Goal: Information Seeking & Learning: Find specific page/section

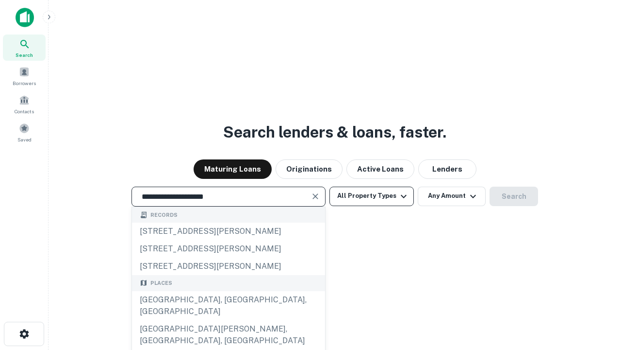
click at [228, 320] on div "[GEOGRAPHIC_DATA], [GEOGRAPHIC_DATA], [GEOGRAPHIC_DATA]" at bounding box center [228, 305] width 193 height 29
click at [372, 196] on button "All Property Types" at bounding box center [372, 195] width 84 height 19
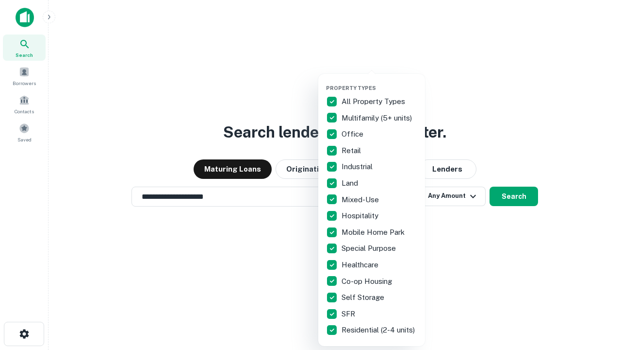
type input "**********"
click at [380, 82] on button "button" at bounding box center [379, 82] width 107 height 0
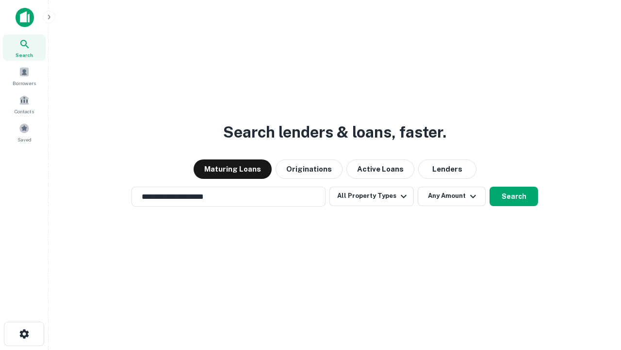
scroll to position [15, 0]
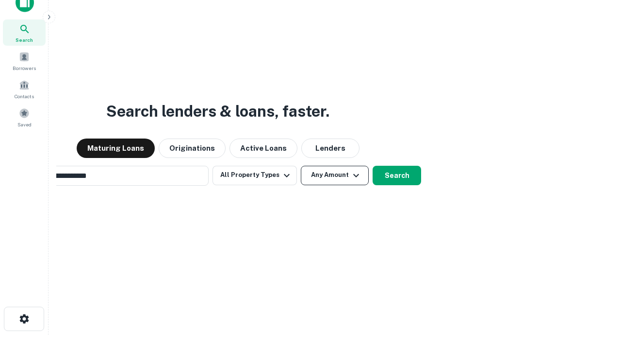
click at [301, 166] on button "Any Amount" at bounding box center [335, 175] width 68 height 19
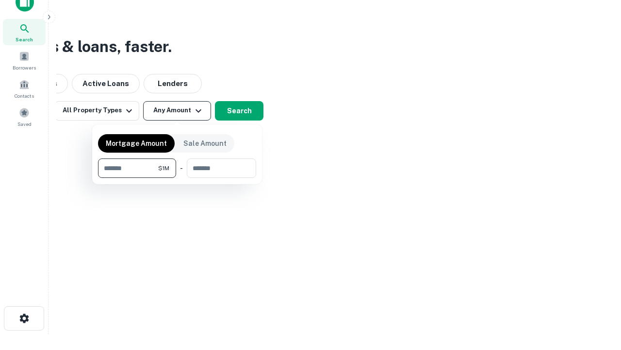
type input "*******"
click at [177, 178] on button "button" at bounding box center [177, 178] width 158 height 0
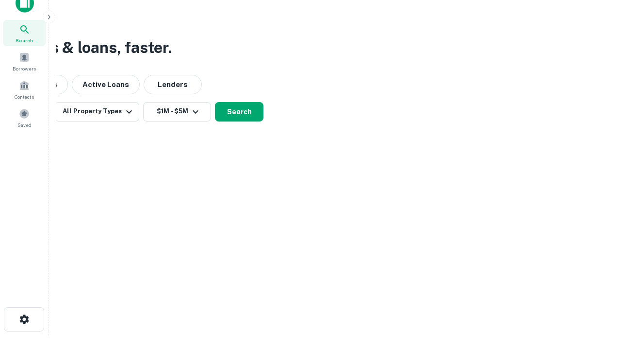
scroll to position [6, 179]
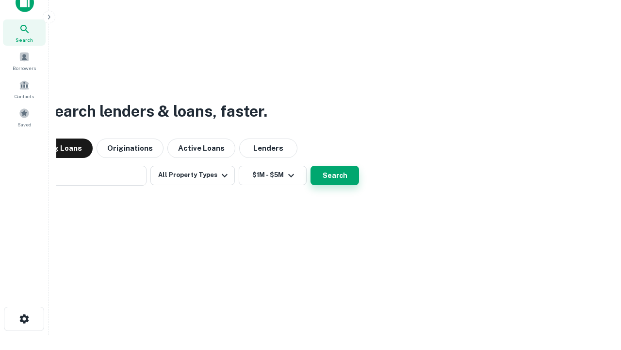
click at [311, 166] on button "Search" at bounding box center [335, 175] width 49 height 19
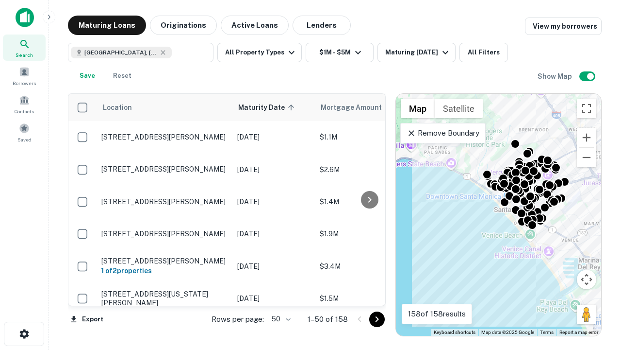
click at [280, 318] on body "Search Borrowers Contacts Saved Maturing Loans Originations Active Loans Lender…" at bounding box center [310, 175] width 621 height 350
click at [280, 294] on li "25" at bounding box center [280, 293] width 28 height 17
